Goal: Information Seeking & Learning: Find specific fact

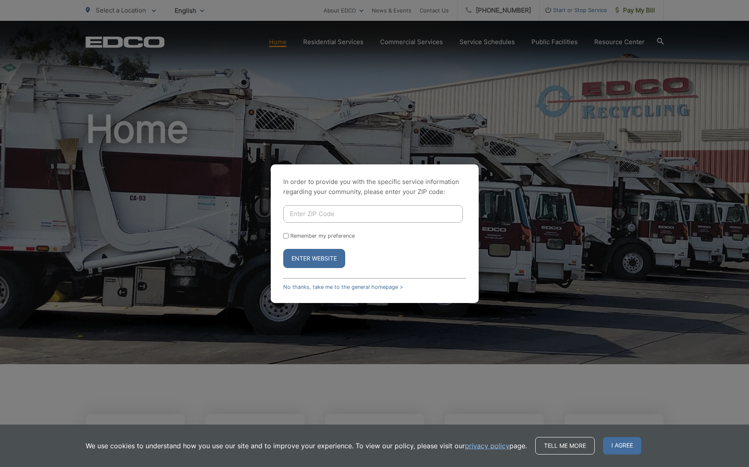
click at [365, 213] on input "Enter ZIP Code" at bounding box center [373, 213] width 180 height 17
type input "0"
type input "90713"
click at [387, 232] on div "Remember my preference" at bounding box center [374, 235] width 183 height 6
click at [301, 253] on button "Enter Website" at bounding box center [314, 258] width 62 height 19
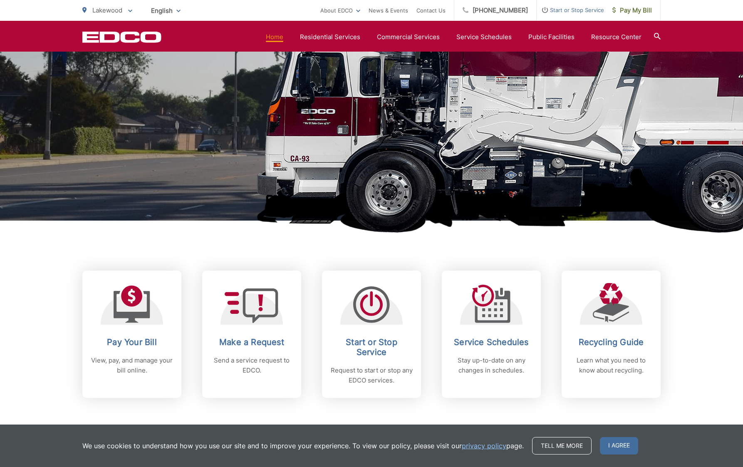
scroll to position [153, 0]
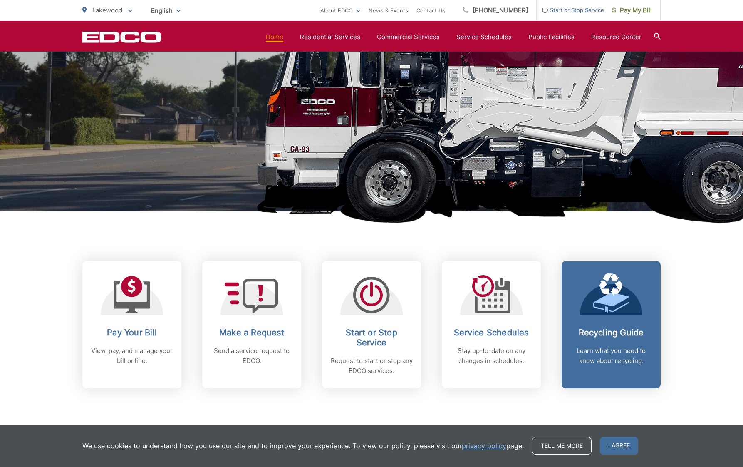
click at [608, 343] on div "Recycling Guide Learn what you need to know about recycling." at bounding box center [611, 346] width 82 height 38
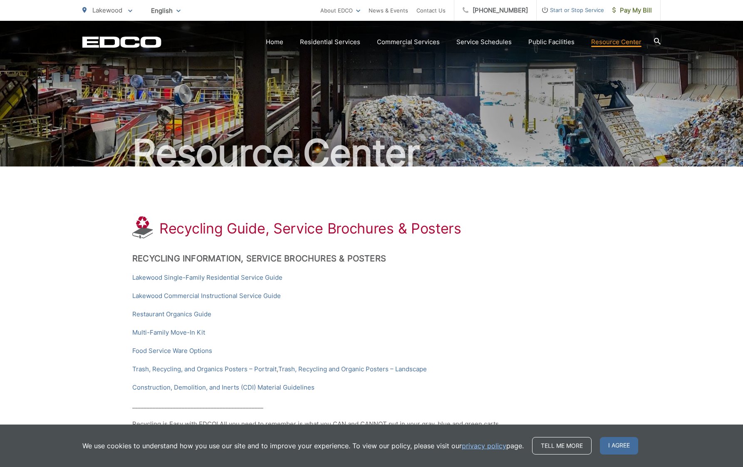
click at [655, 41] on icon at bounding box center [657, 41] width 7 height 7
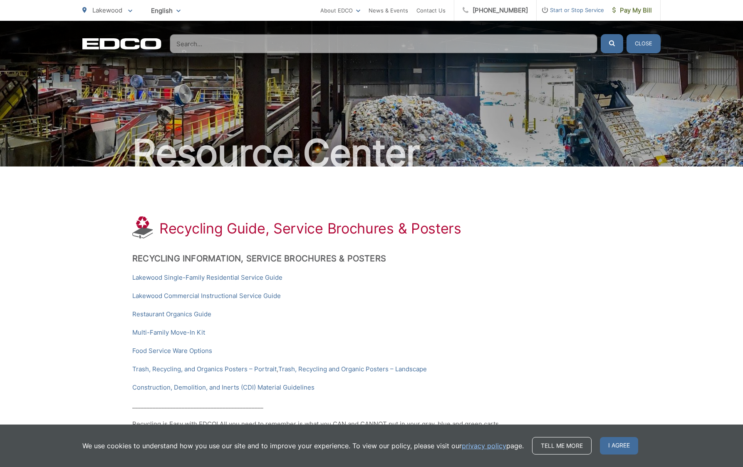
click at [496, 39] on input "Search" at bounding box center [383, 43] width 427 height 19
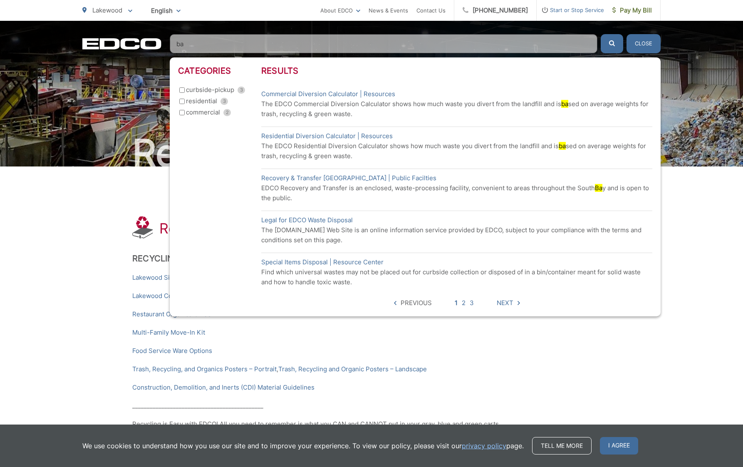
type input "b"
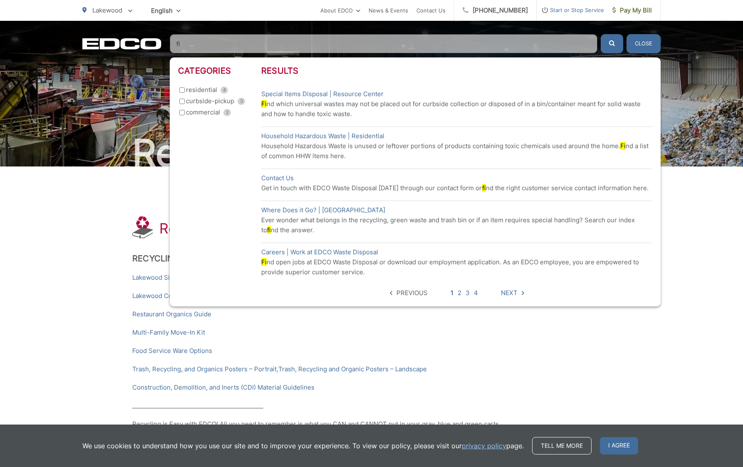
type input "f"
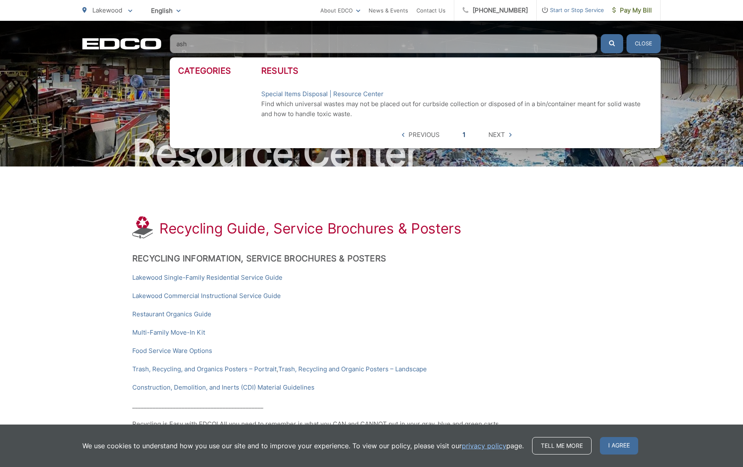
type input "ash"
click at [464, 135] on link "1" at bounding box center [463, 135] width 3 height 10
click at [499, 135] on span "Next" at bounding box center [496, 135] width 17 height 10
click at [510, 135] on icon at bounding box center [510, 135] width 2 height 4
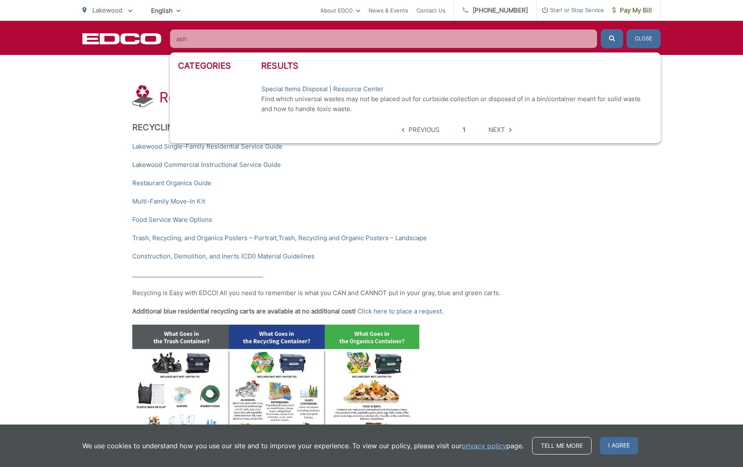
scroll to position [60, 0]
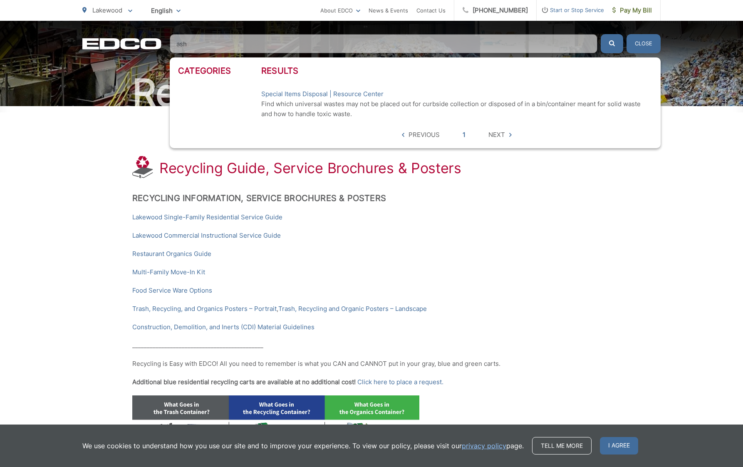
click at [219, 74] on h3 "Categories" at bounding box center [219, 71] width 83 height 10
click at [222, 72] on h3 "Categories" at bounding box center [219, 71] width 83 height 10
click at [264, 46] on input "ash" at bounding box center [383, 43] width 427 height 19
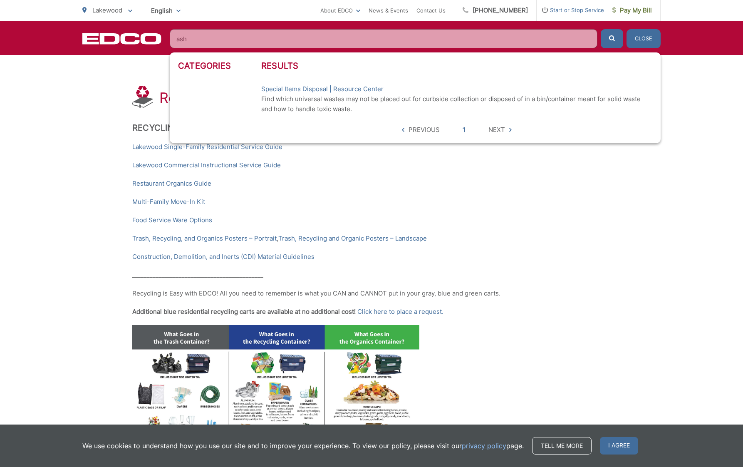
scroll to position [0, 0]
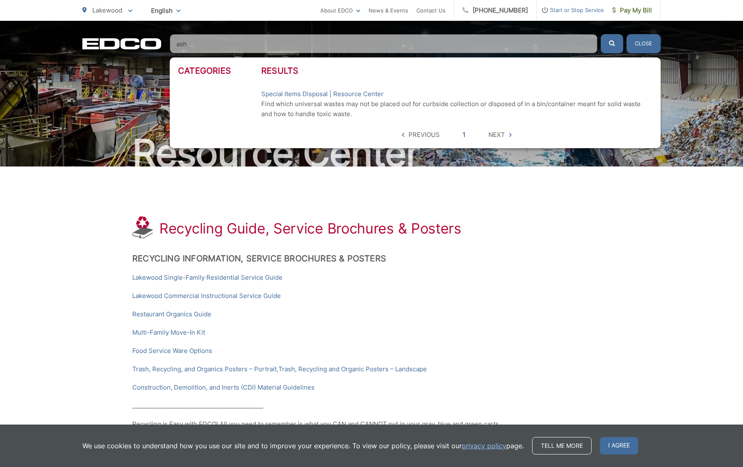
click at [311, 101] on p "Find which universal wastes may not be placed out for curbside collection or di…" at bounding box center [456, 109] width 391 height 20
click at [575, 86] on li "Special Items Disposal | Resource Center Find which universal wastes may not be…" at bounding box center [456, 104] width 391 height 38
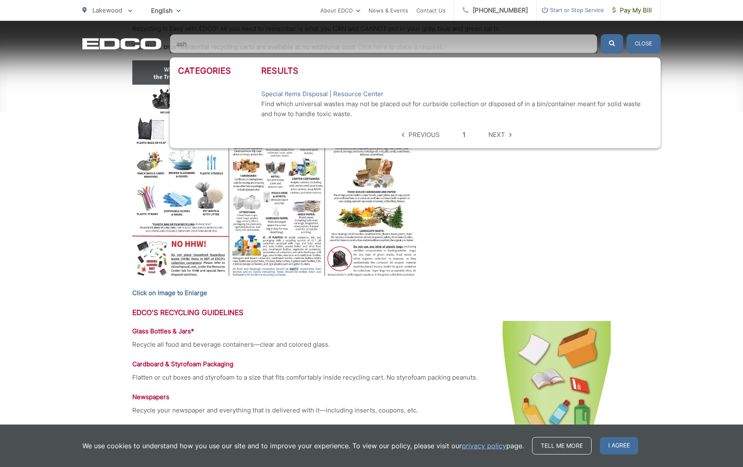
scroll to position [397, 0]
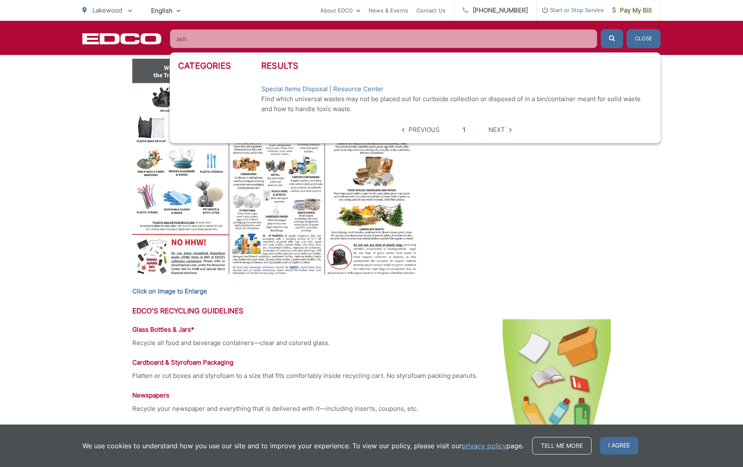
click at [586, 39] on input "ash" at bounding box center [383, 38] width 427 height 19
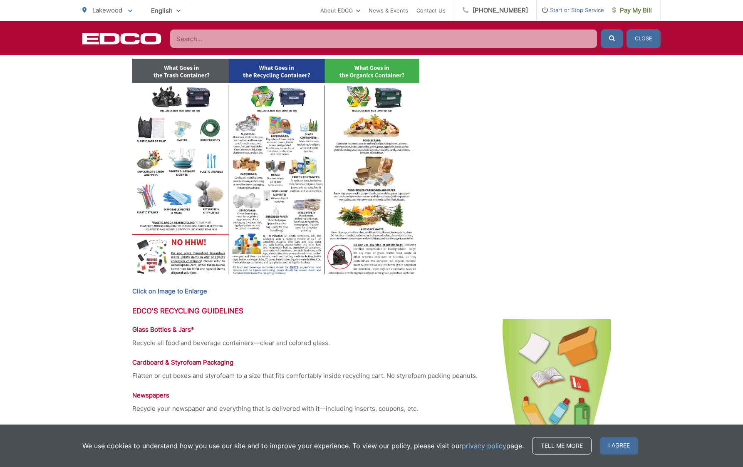
click at [383, 71] on img at bounding box center [275, 170] width 287 height 222
